Goal: Task Accomplishment & Management: Use online tool/utility

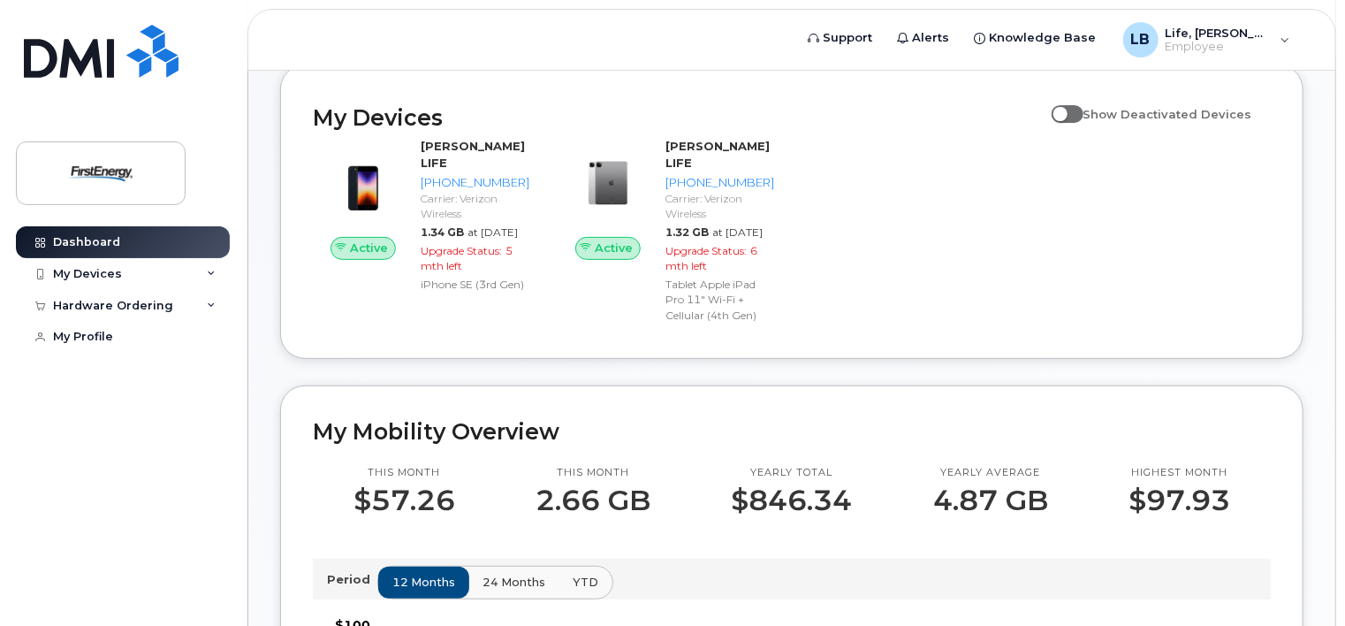
scroll to position [249, 0]
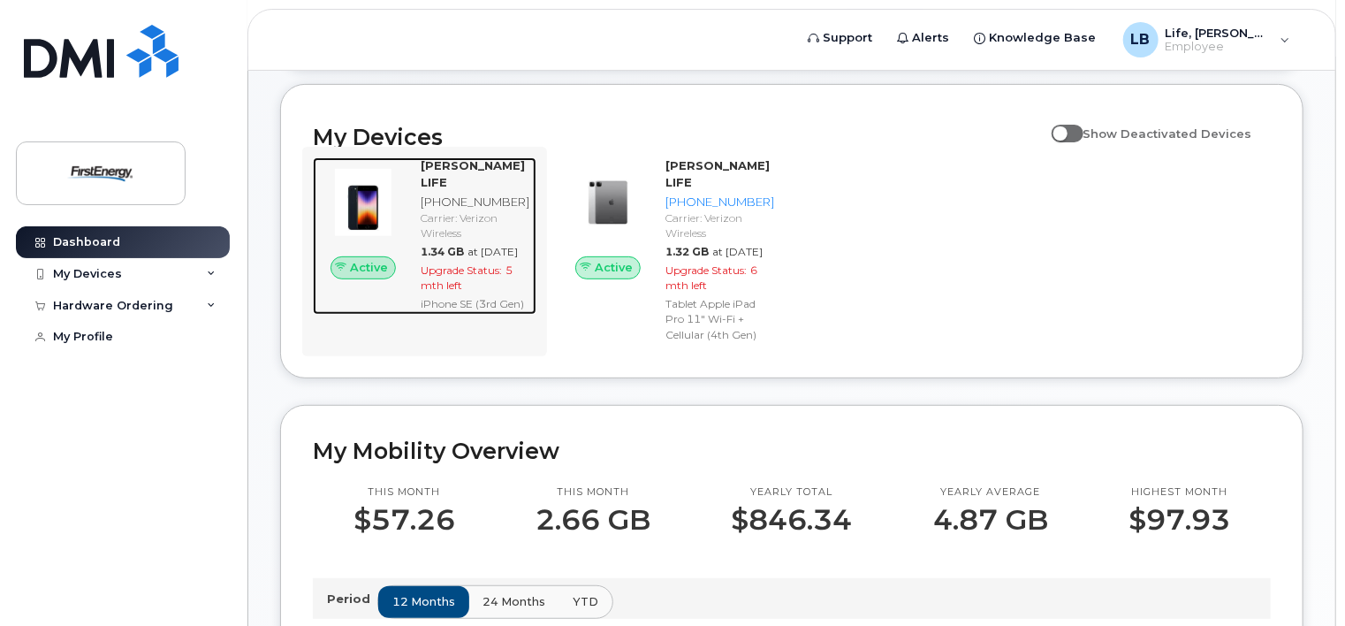
click at [363, 276] on span "Active" at bounding box center [369, 267] width 38 height 17
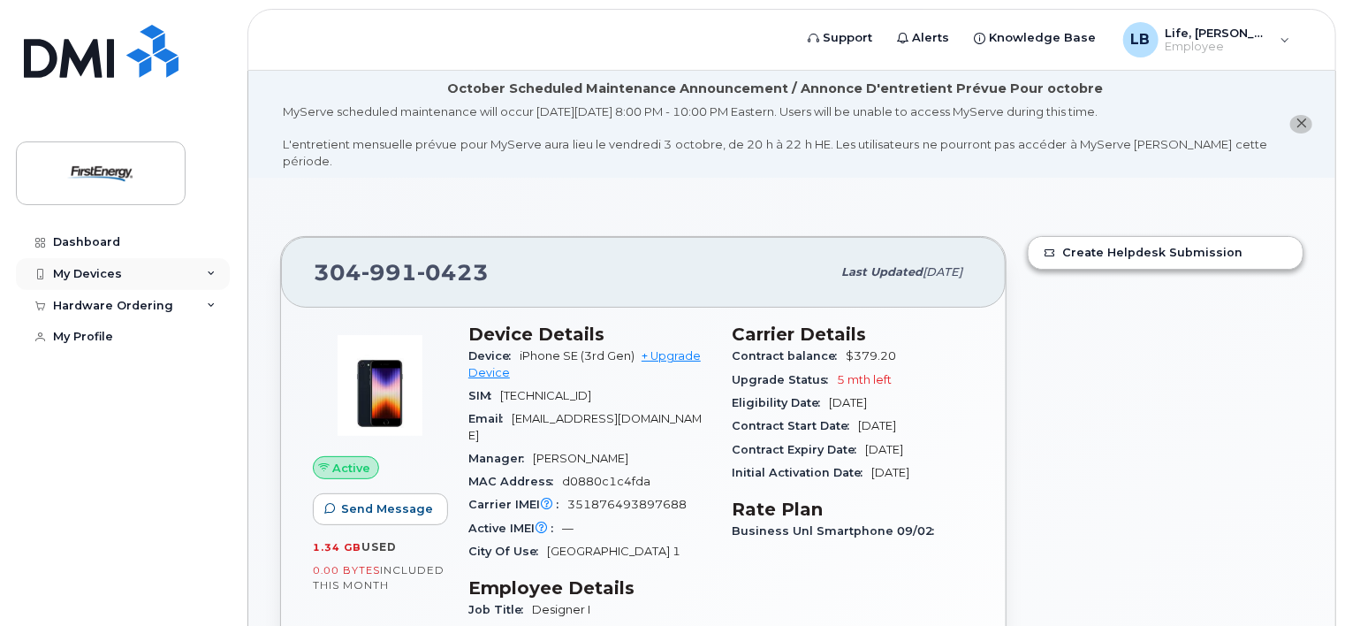
click at [117, 265] on div "My Devices" at bounding box center [123, 274] width 214 height 32
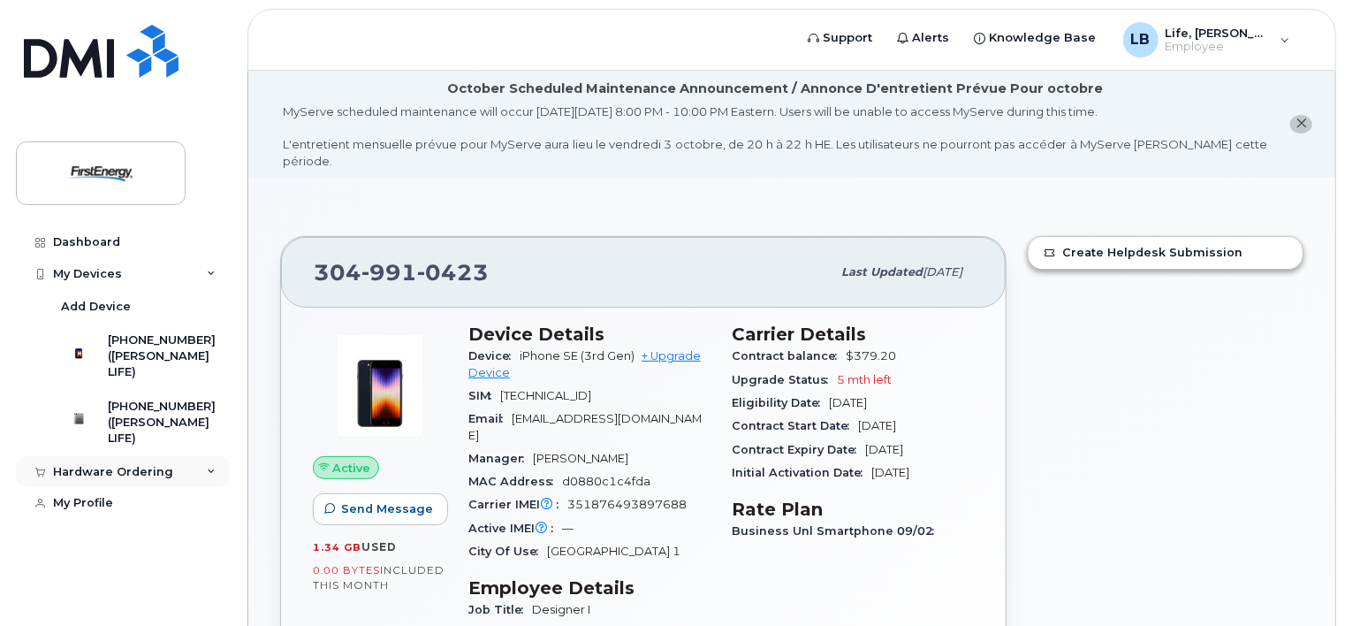
click at [189, 484] on div "Hardware Ordering" at bounding box center [123, 472] width 214 height 32
click at [103, 248] on link "Dashboard" at bounding box center [123, 242] width 214 height 32
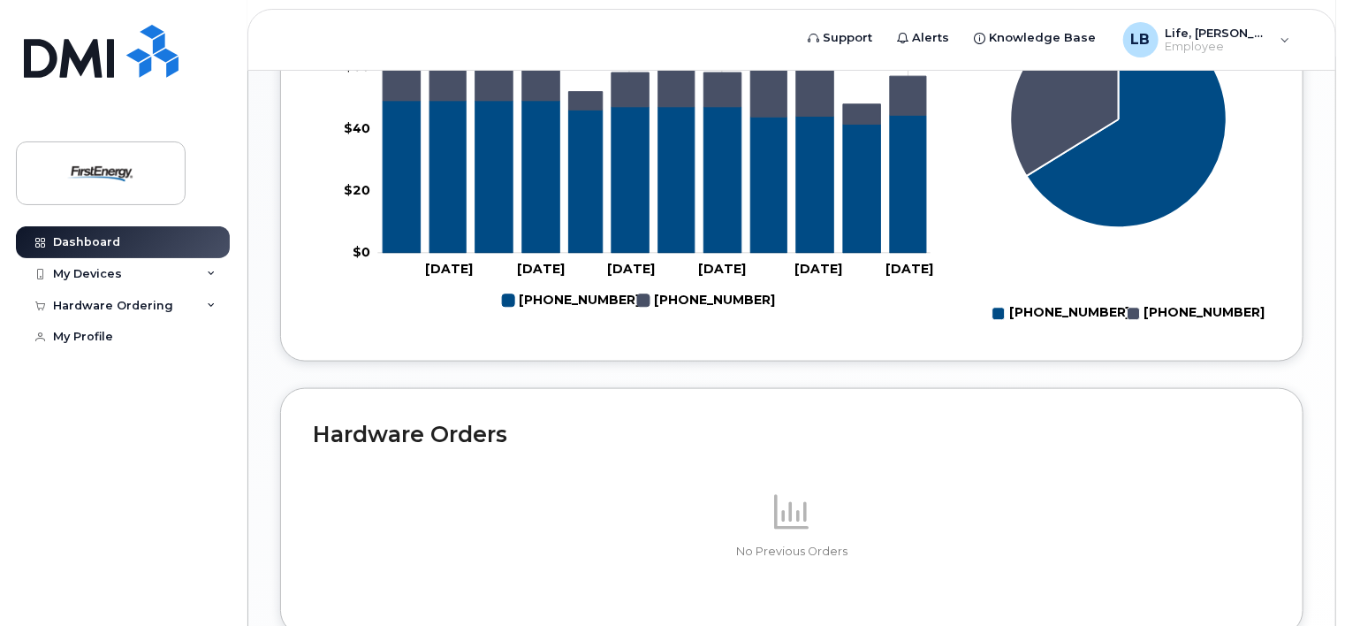
scroll to position [1071, 0]
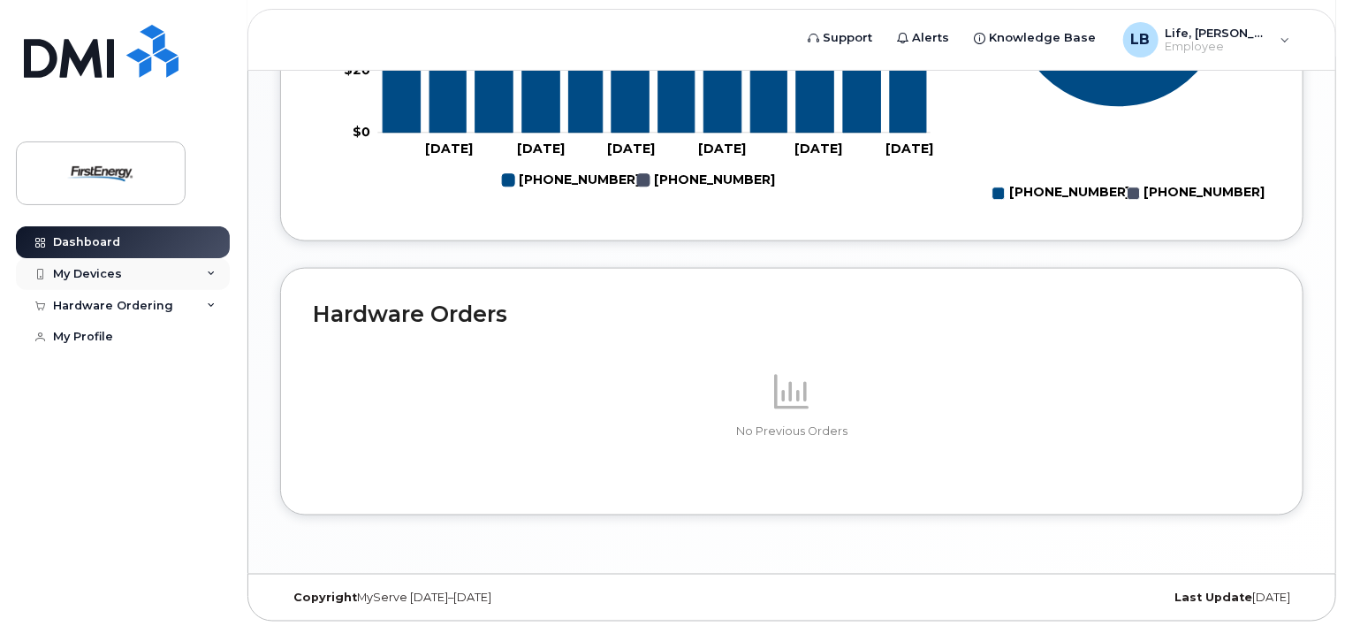
click at [127, 279] on div "My Devices" at bounding box center [123, 274] width 214 height 32
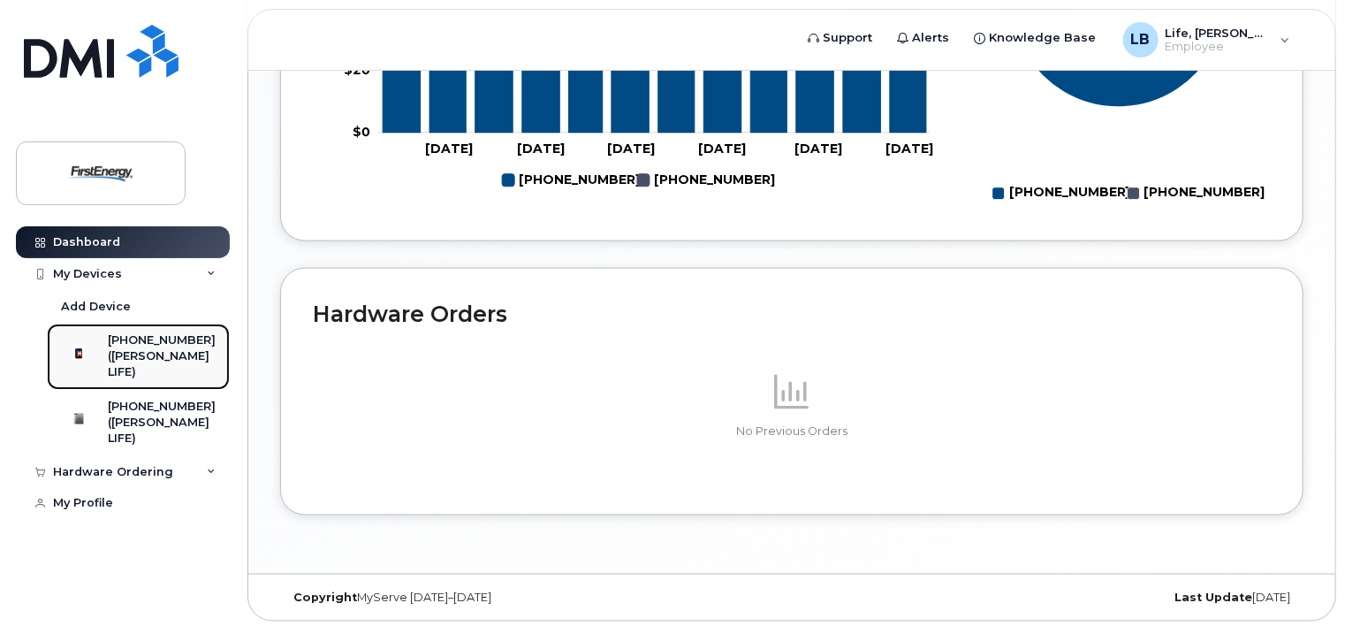
click at [156, 350] on div "([PERSON_NAME] LIFE)" at bounding box center [162, 364] width 108 height 33
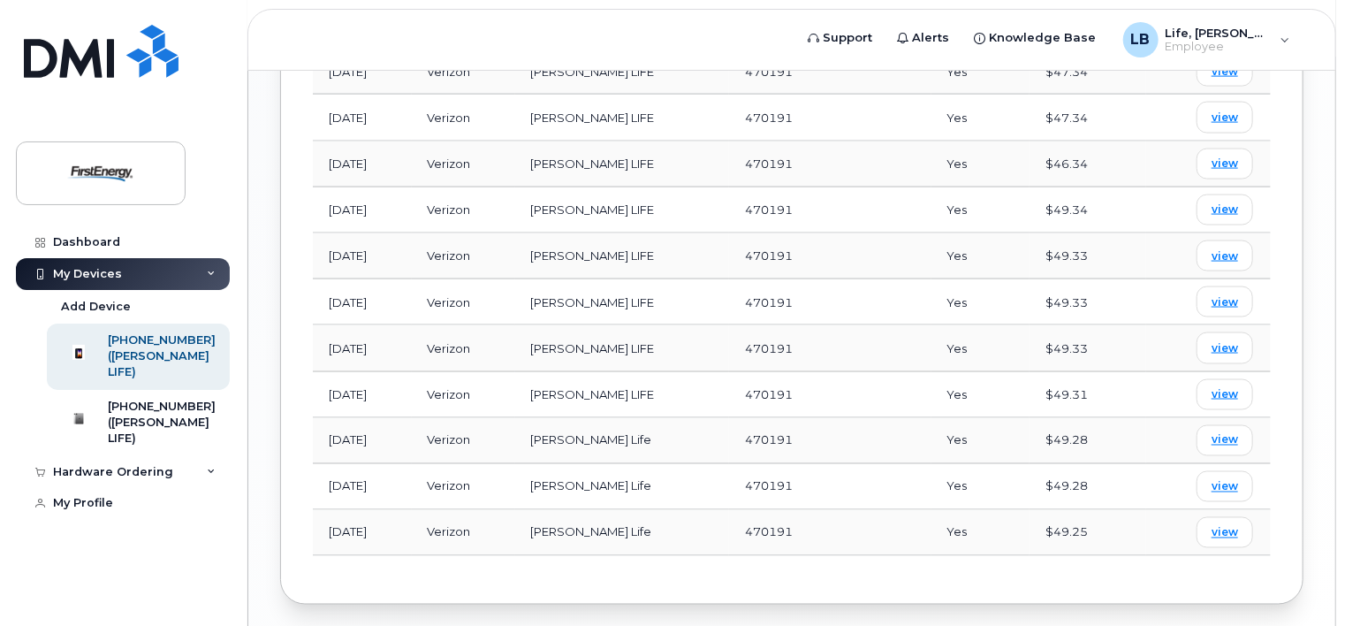
scroll to position [1276, 0]
click at [134, 432] on div "([PERSON_NAME] LIFE)" at bounding box center [162, 431] width 108 height 33
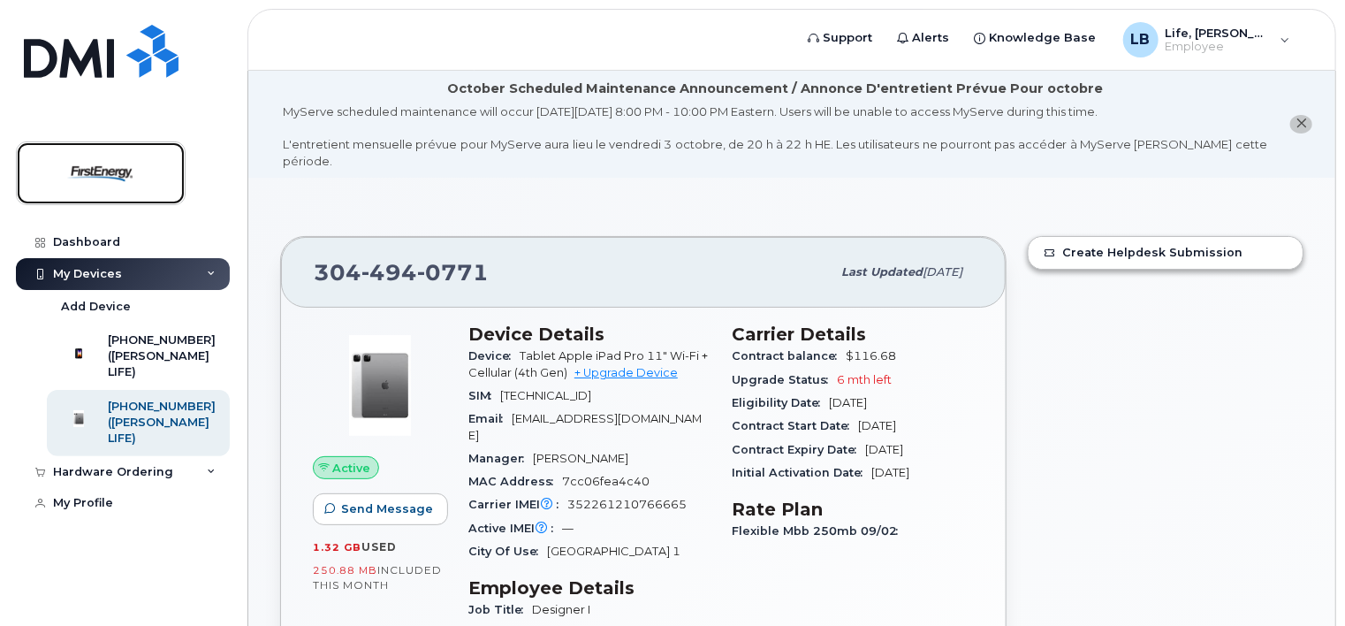
click at [93, 180] on img at bounding box center [101, 173] width 136 height 51
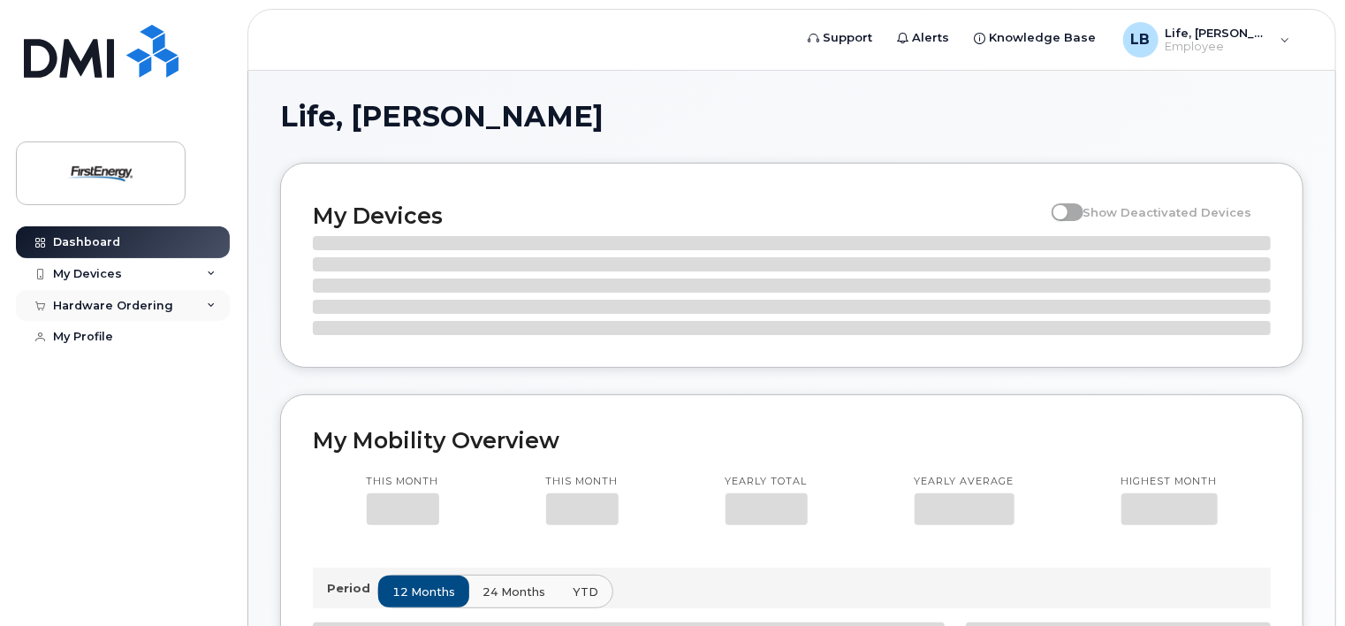
click at [177, 307] on div "Hardware Ordering" at bounding box center [123, 306] width 214 height 32
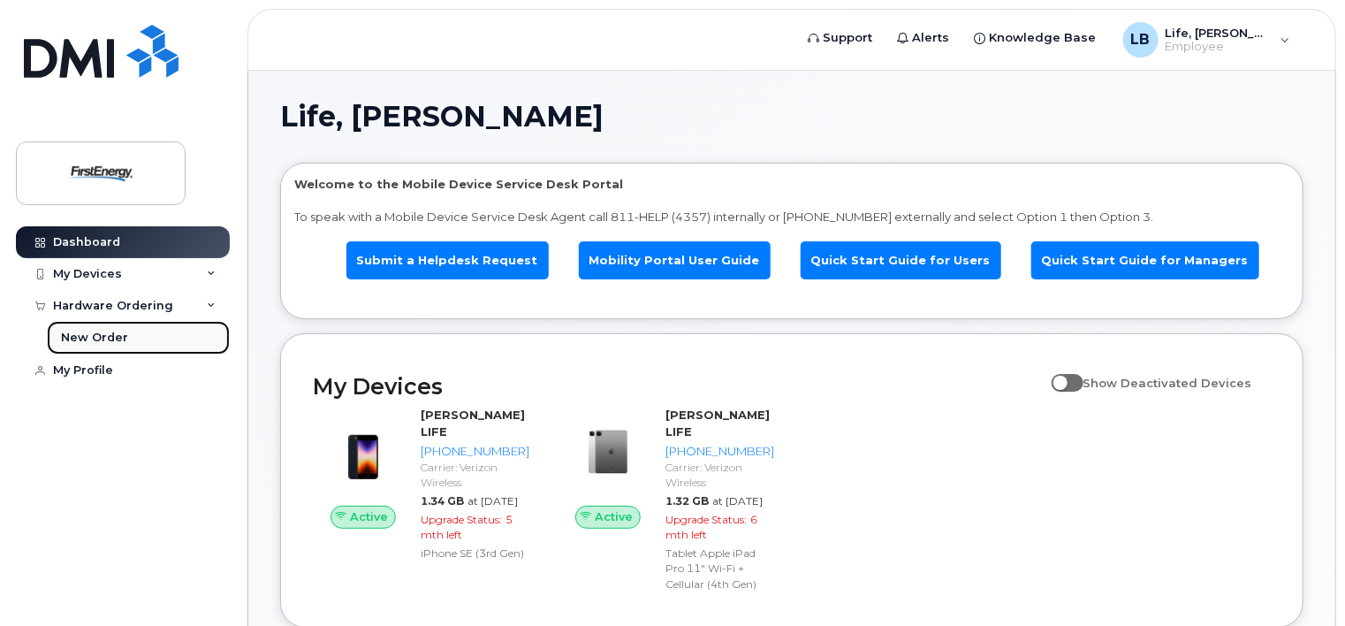
click at [127, 330] on link "New Order" at bounding box center [138, 338] width 183 height 34
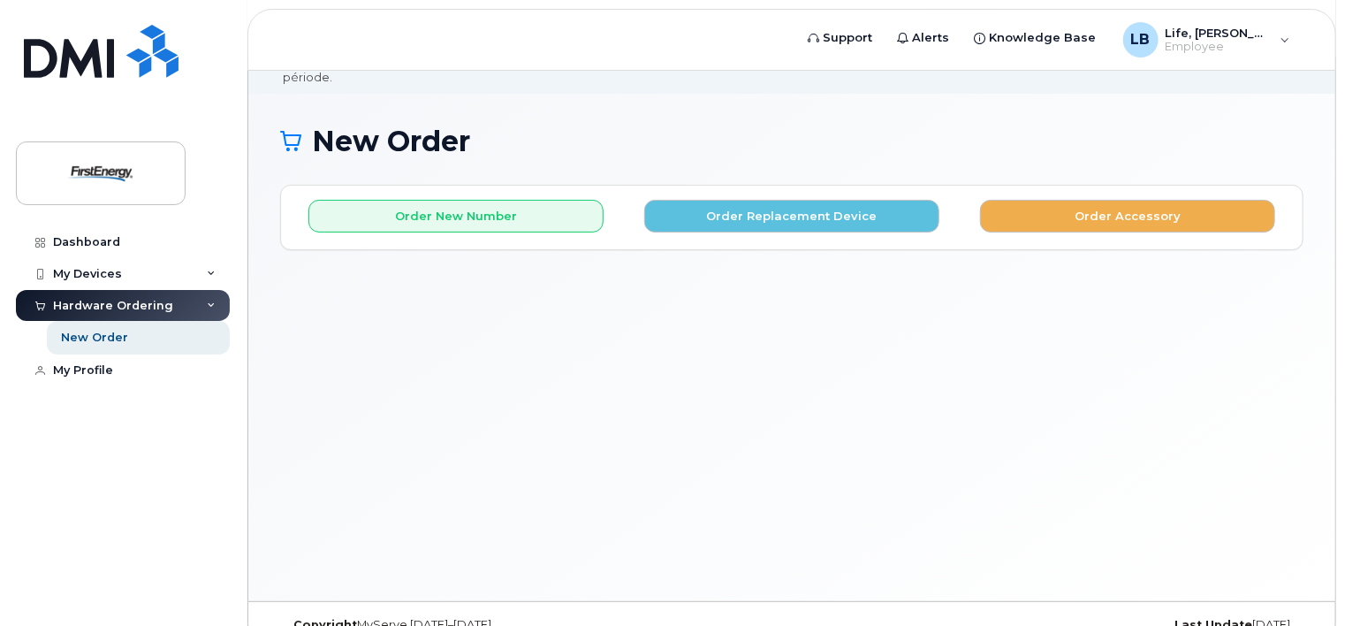
scroll to position [99, 0]
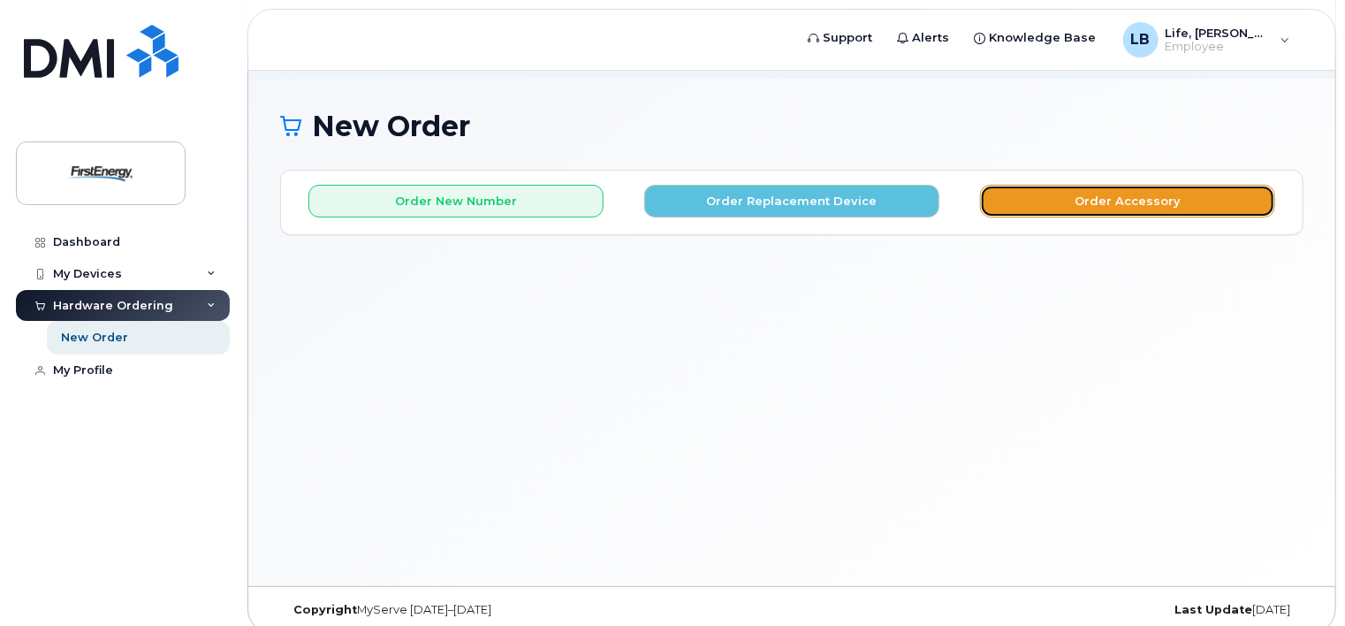
click at [1056, 185] on button "Order Accessory" at bounding box center [1127, 201] width 295 height 33
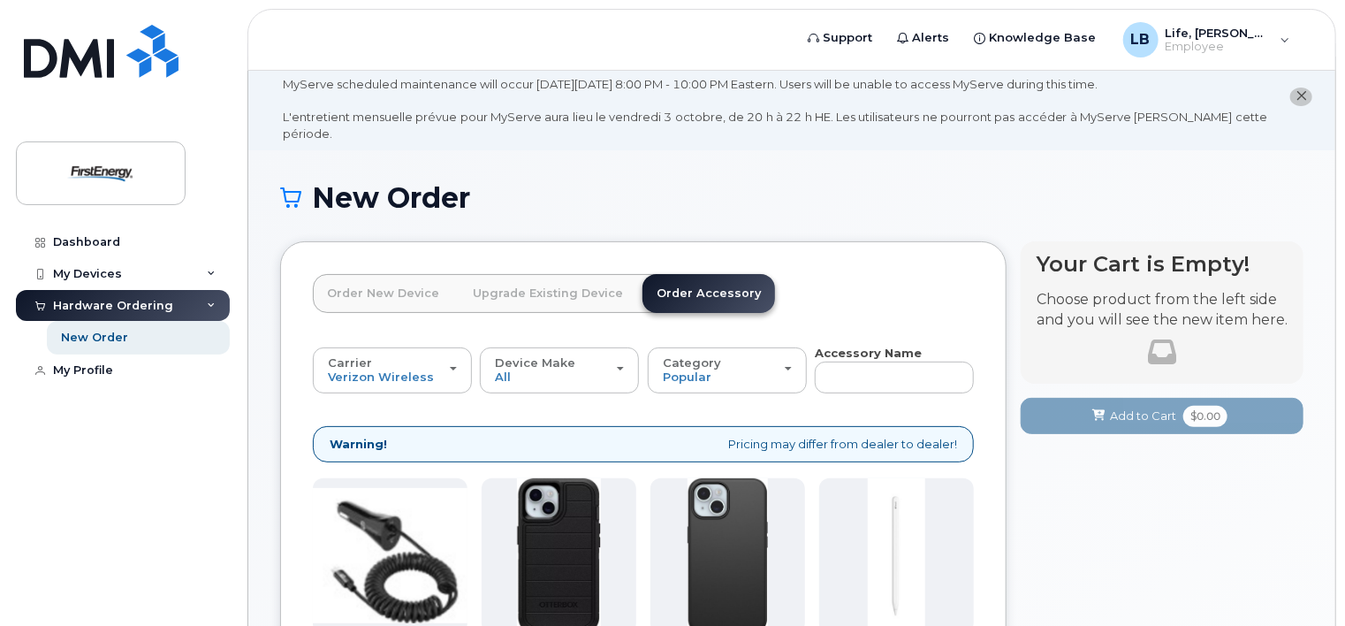
scroll to position [0, 0]
